Goal: Check status: Check status

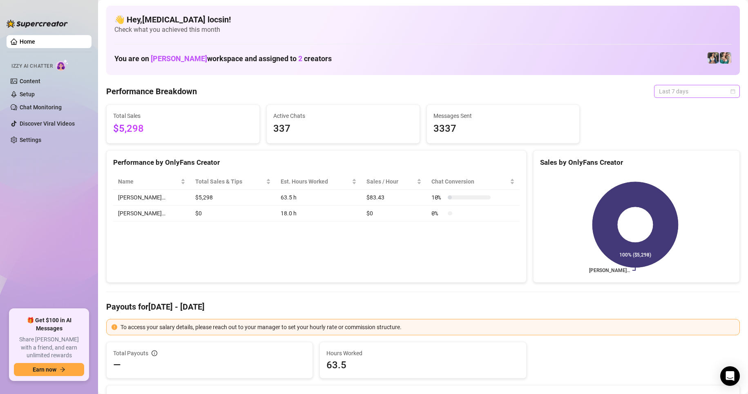
click at [666, 89] on span "Last 7 days" at bounding box center [697, 91] width 76 height 12
click at [666, 161] on div "Custom date" at bounding box center [689, 160] width 73 height 9
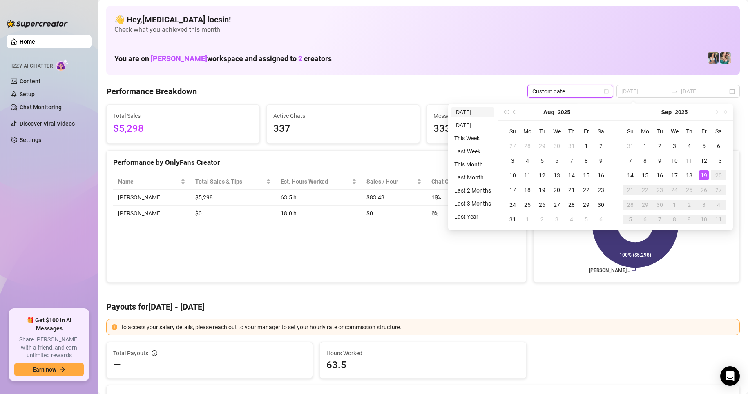
type input "[DATE]"
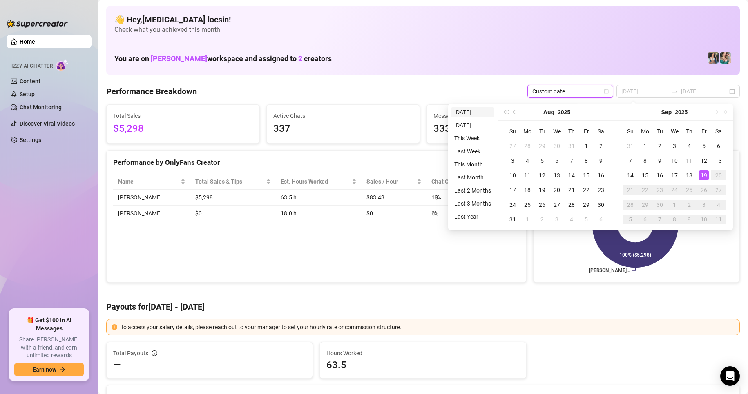
click at [470, 111] on li "[DATE]" at bounding box center [472, 112] width 43 height 10
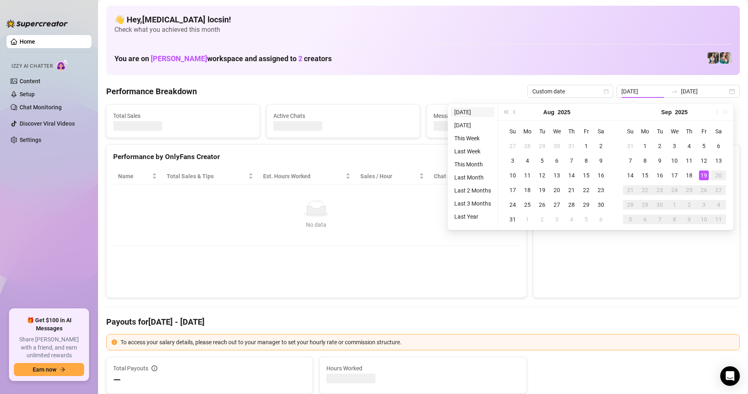
type input "[DATE]"
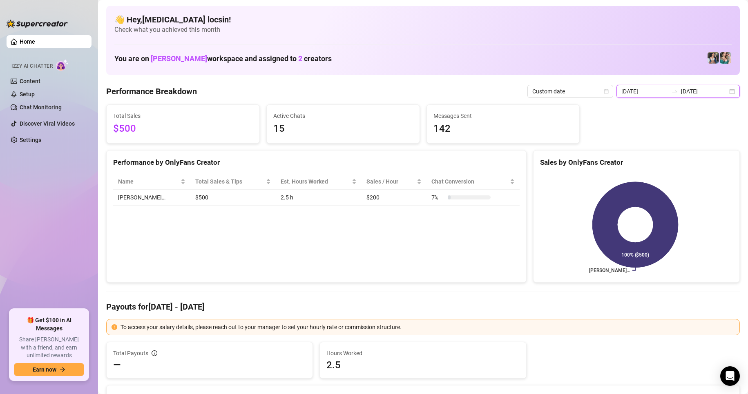
click at [681, 91] on input "[DATE]" at bounding box center [704, 91] width 47 height 9
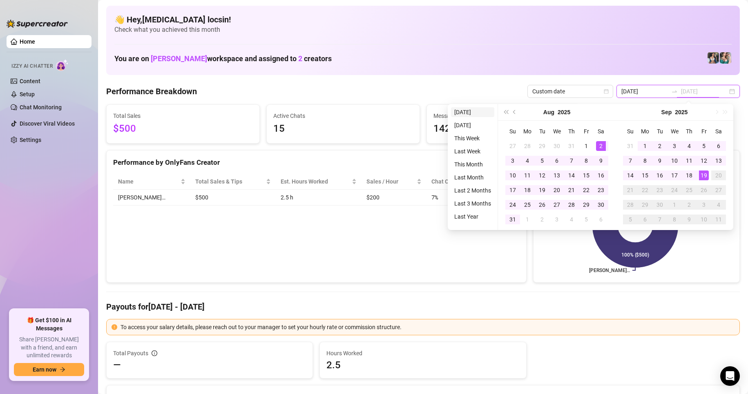
type input "[DATE]"
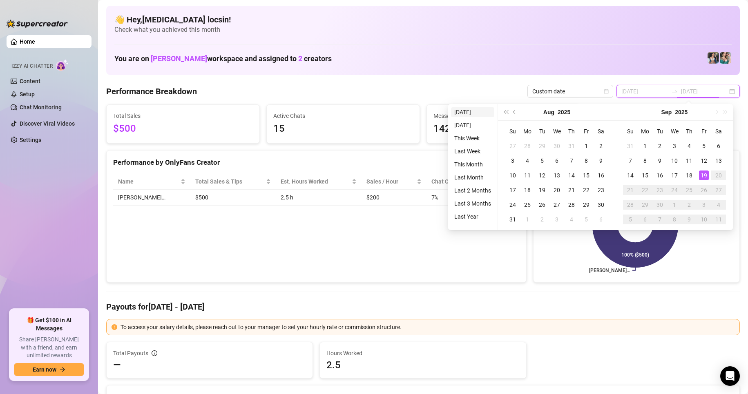
type input "[DATE]"
click at [458, 111] on li "[DATE]" at bounding box center [472, 112] width 43 height 10
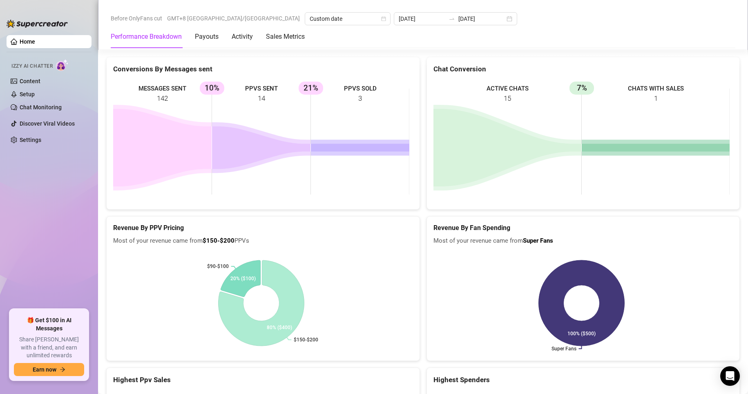
scroll to position [1089, 0]
